Goal: Task Accomplishment & Management: Manage account settings

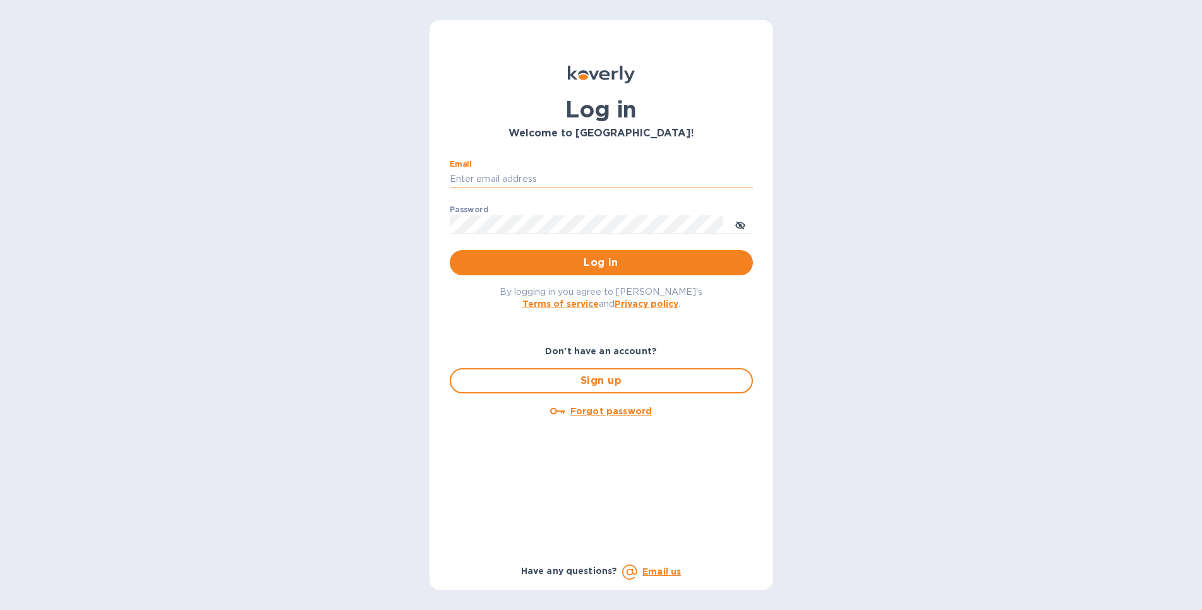
click at [502, 179] on input "Email" at bounding box center [601, 179] width 303 height 19
type input "gilatwotart@gmail.com"
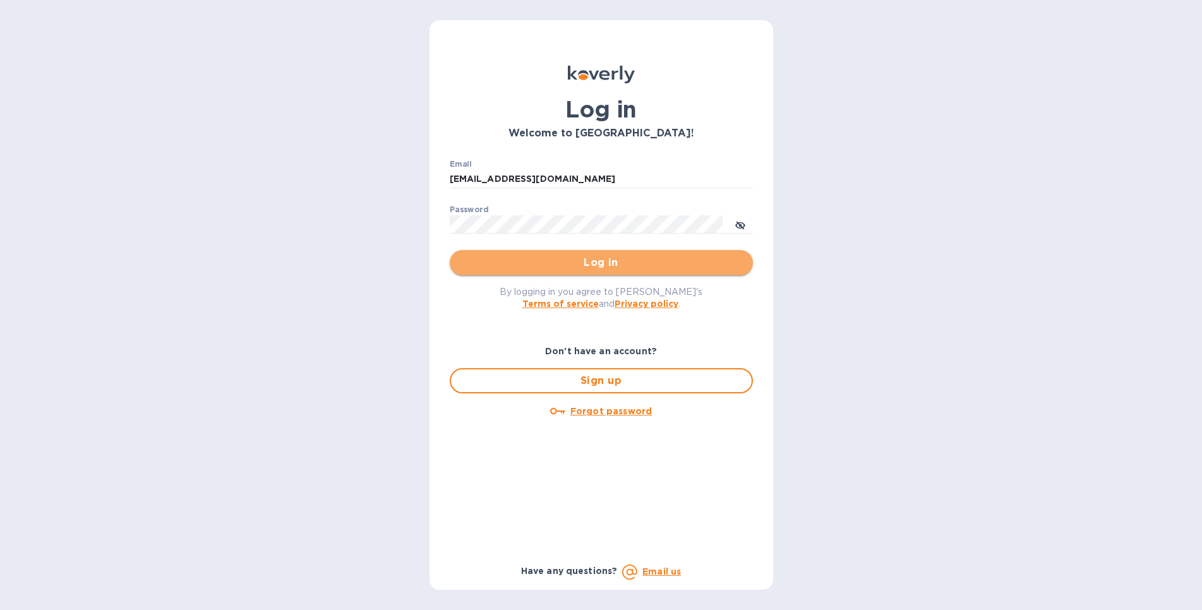
click at [550, 271] on button "Log in" at bounding box center [601, 262] width 303 height 25
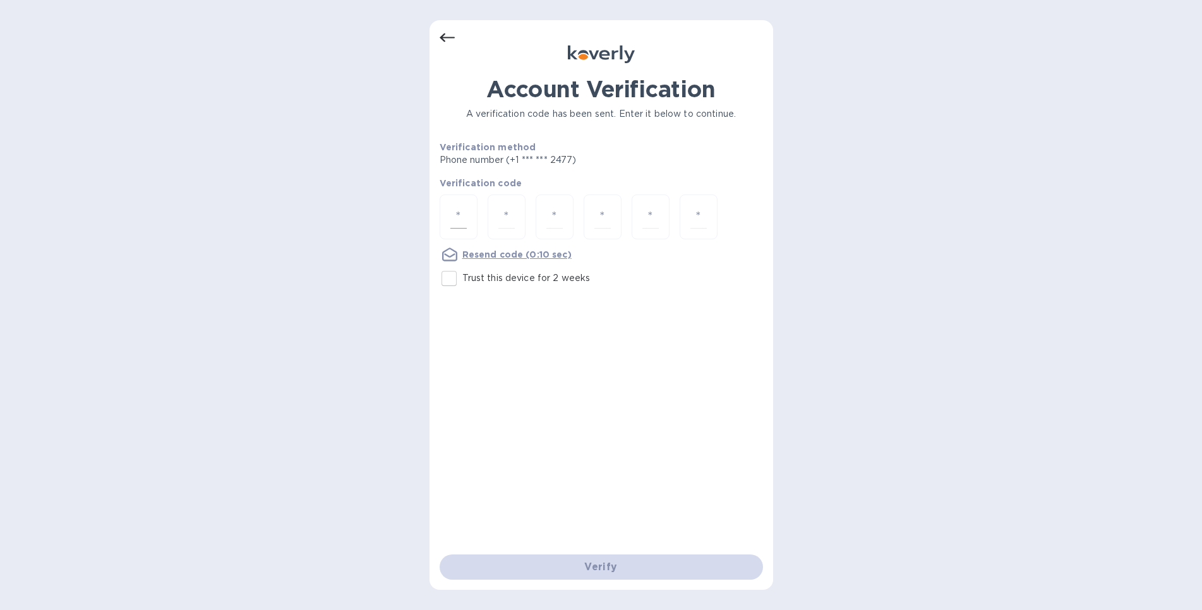
click at [467, 212] on input "number" at bounding box center [458, 216] width 16 height 23
type input "1"
type input "3"
type input "8"
type input "5"
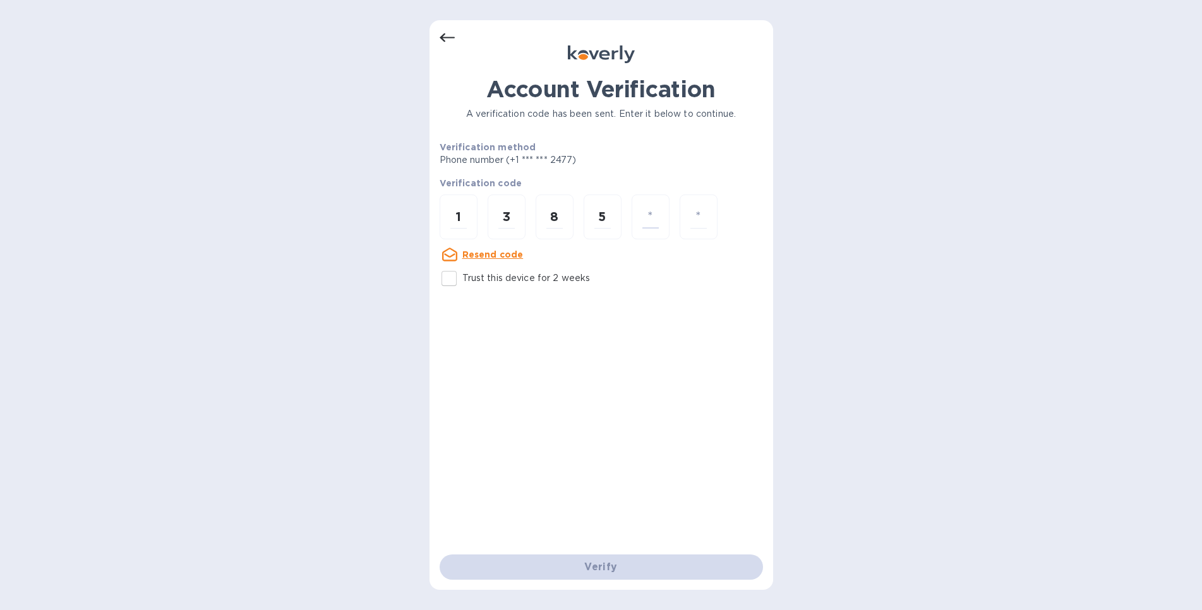
type input "5"
type input "0"
